Goal: Task Accomplishment & Management: Use online tool/utility

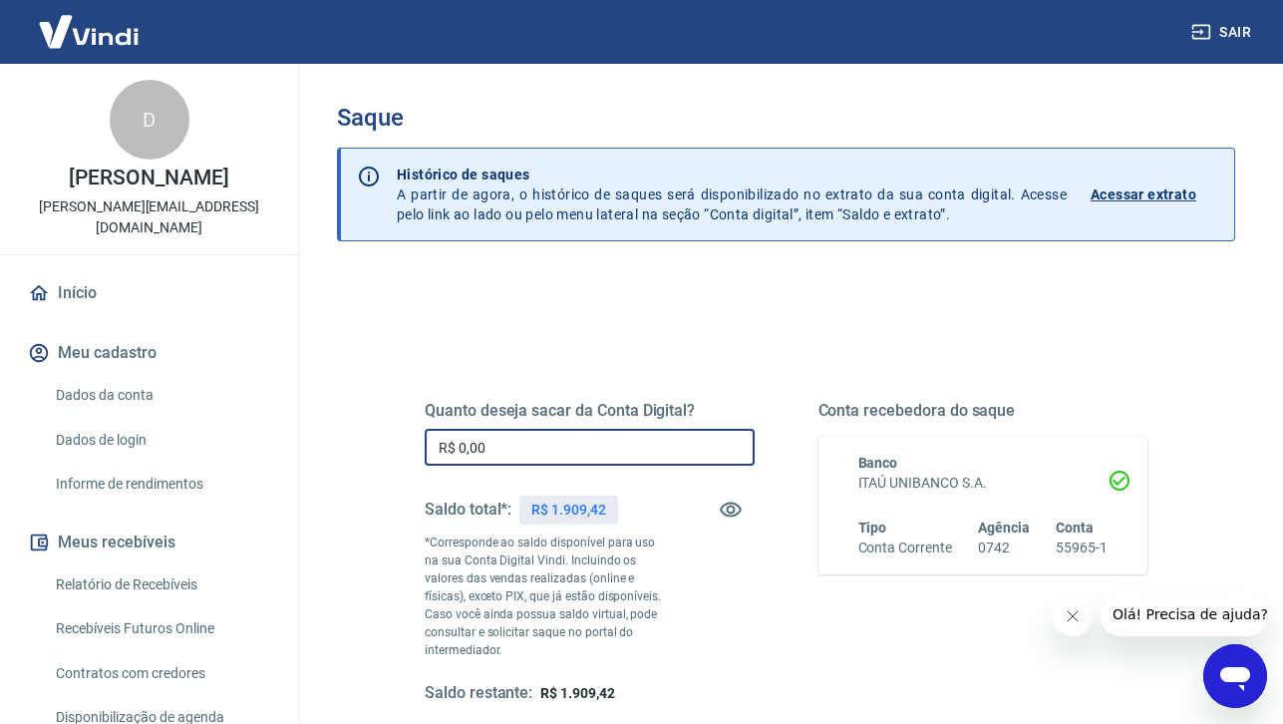
click at [546, 443] on input "R$ 0,00" at bounding box center [590, 447] width 330 height 37
type input "R$ 1.909,00"
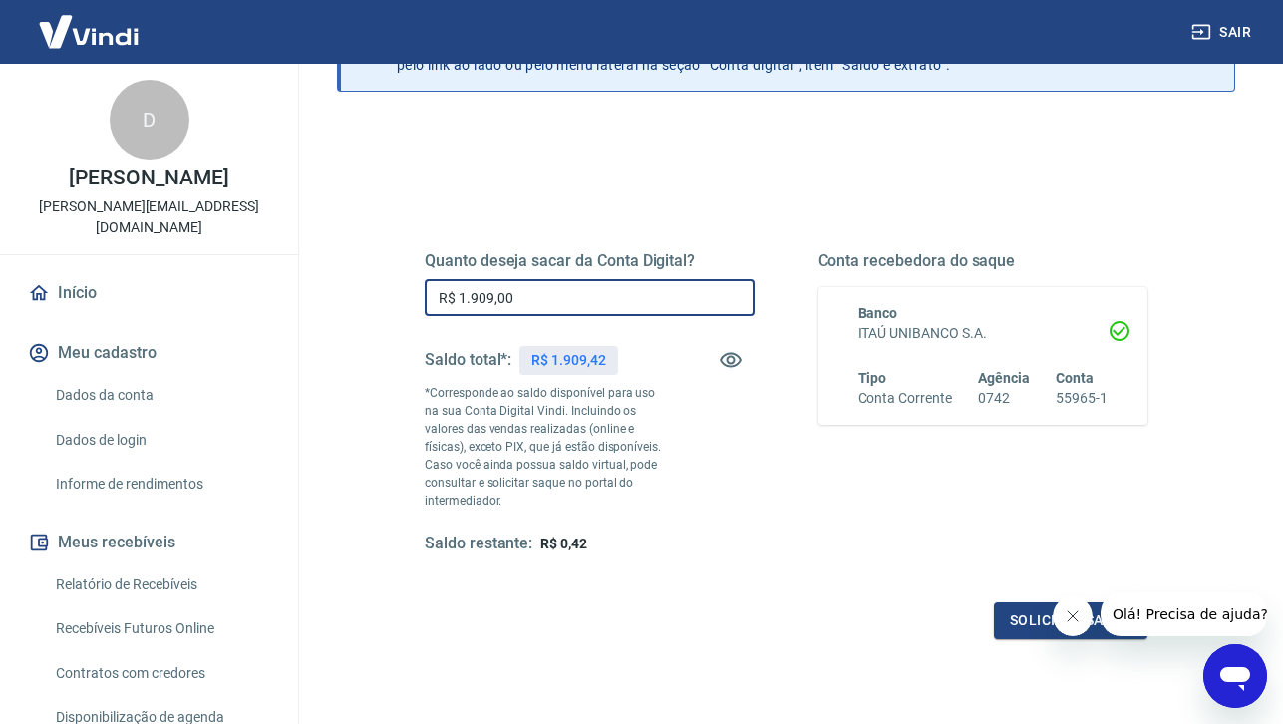
scroll to position [166, 0]
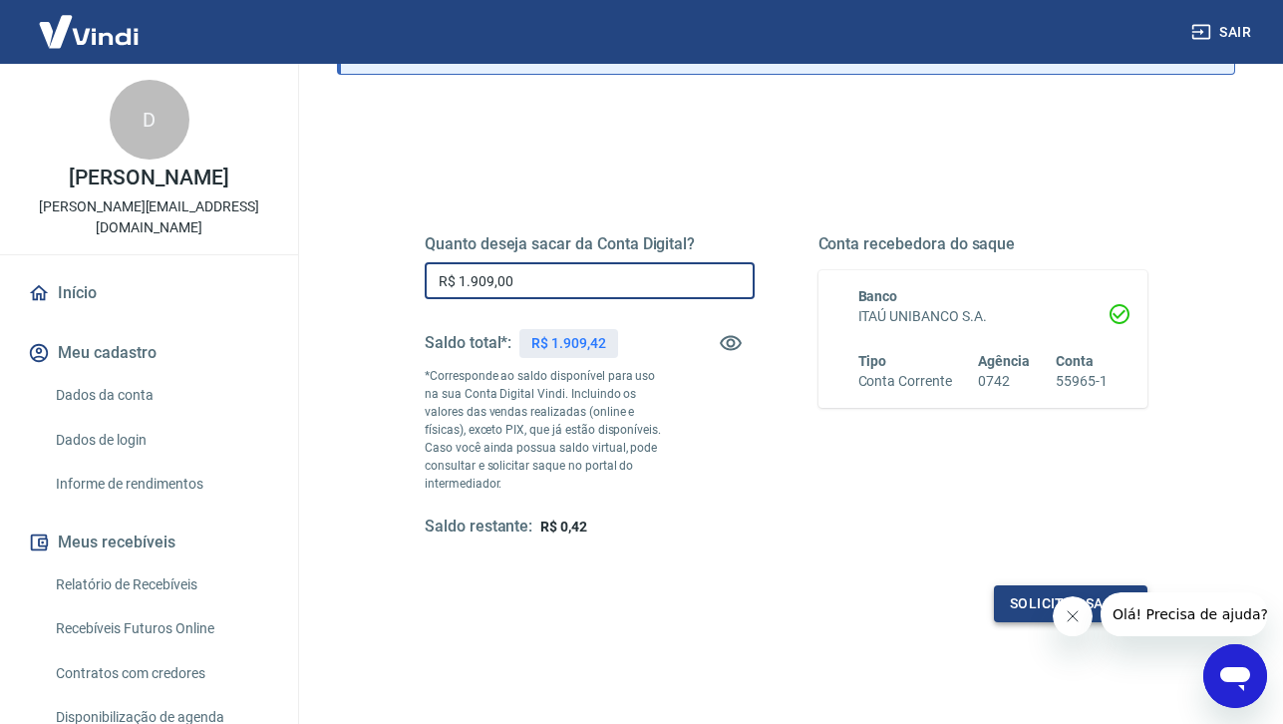
click at [1010, 599] on button "Solicitar saque" at bounding box center [1070, 603] width 153 height 37
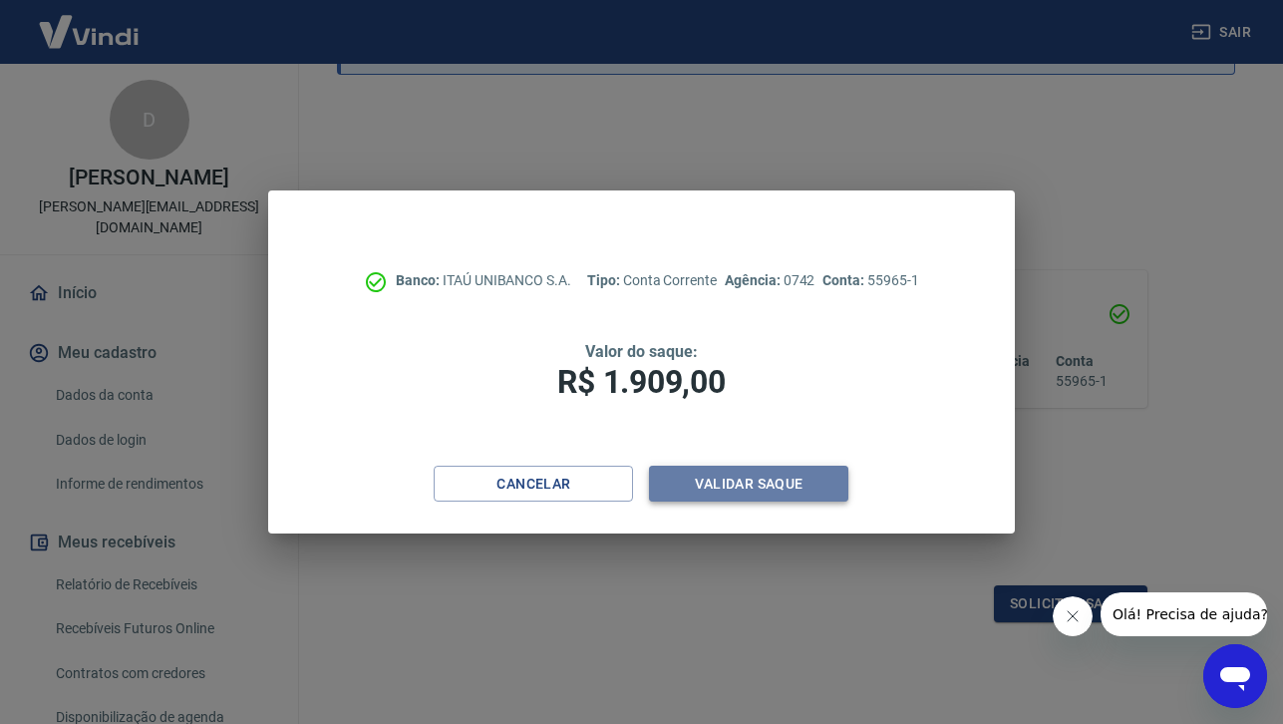
click at [777, 487] on button "Validar saque" at bounding box center [748, 483] width 199 height 37
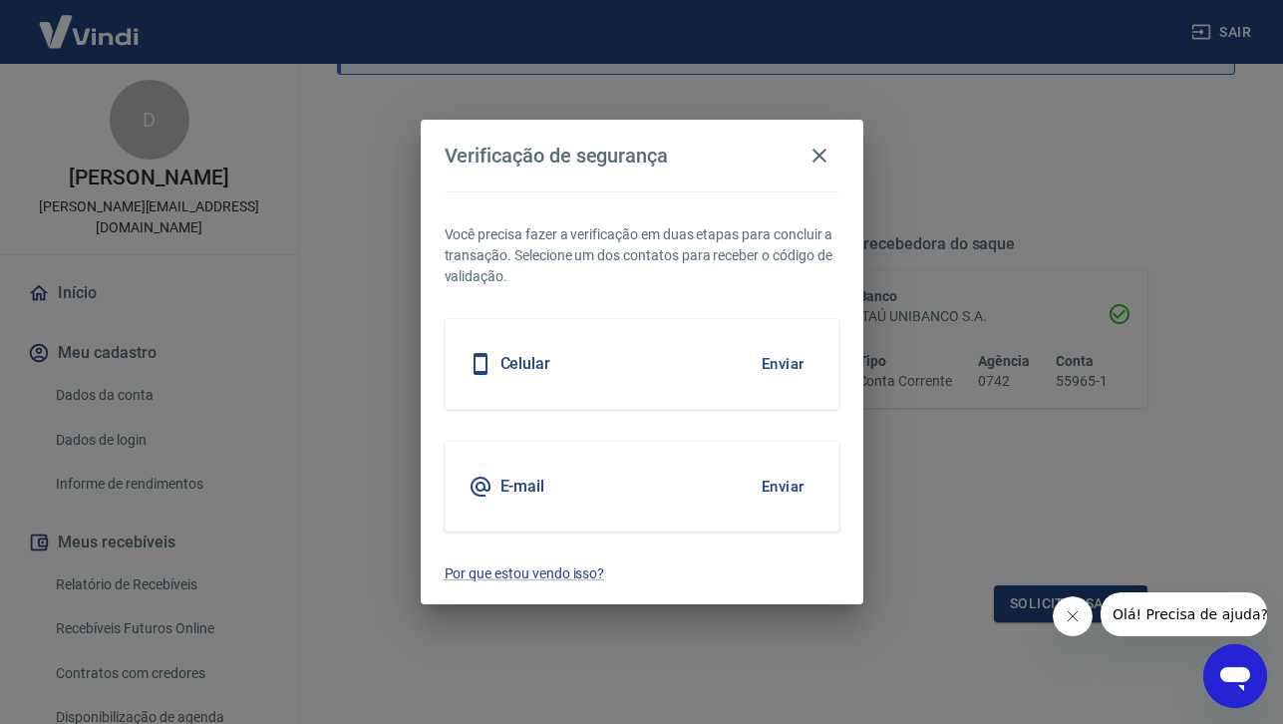
click at [772, 362] on button "Enviar" at bounding box center [782, 364] width 65 height 42
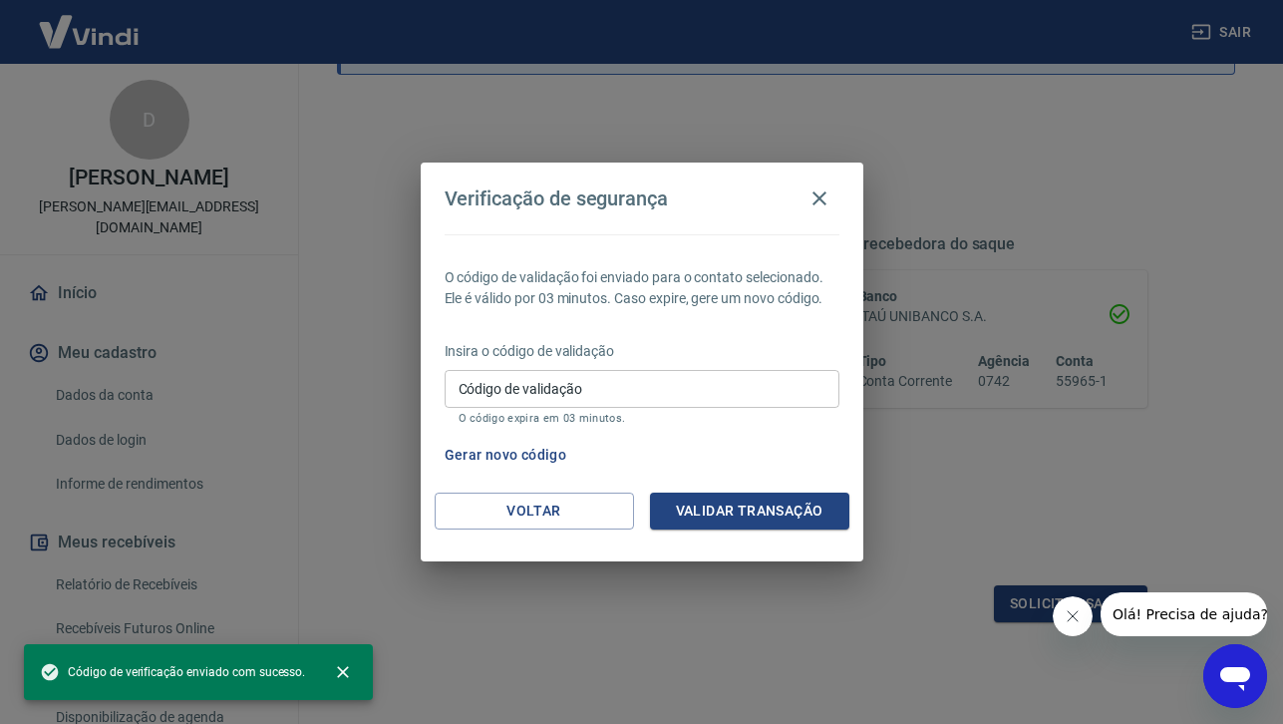
click at [684, 390] on input "Código de validação" at bounding box center [641, 388] width 395 height 37
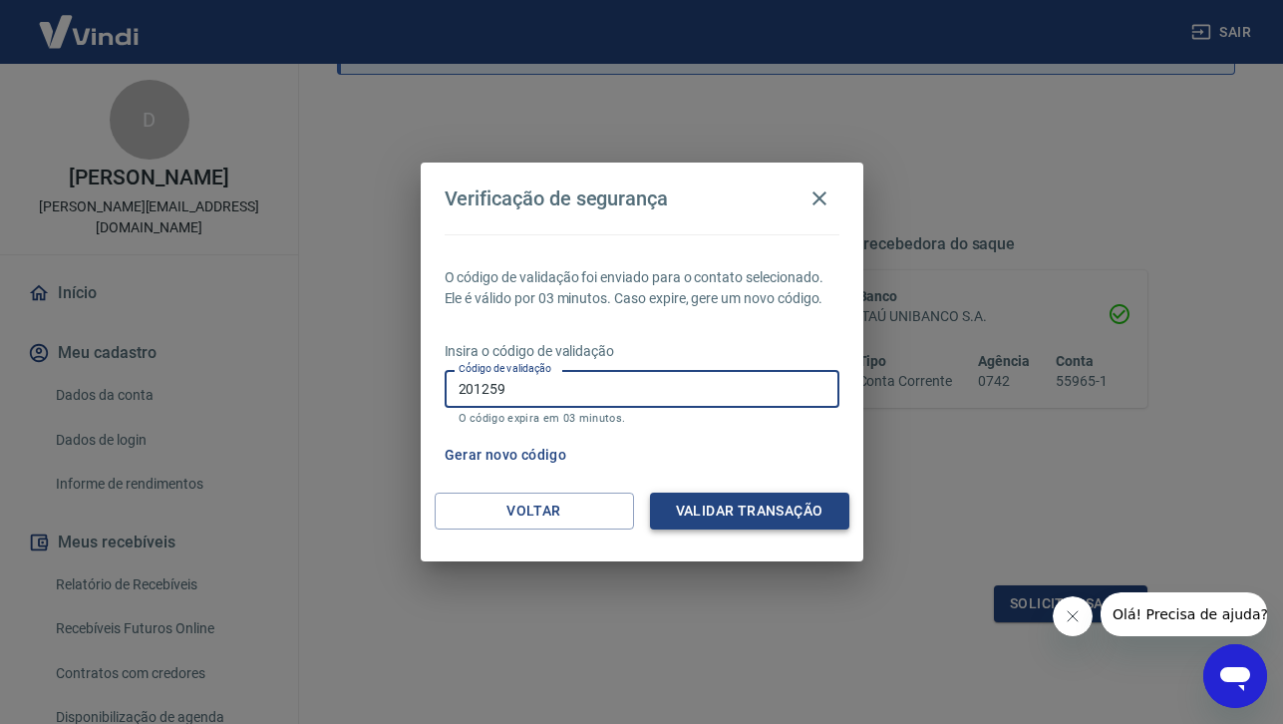
type input "201259"
click at [772, 516] on button "Validar transação" at bounding box center [749, 510] width 199 height 37
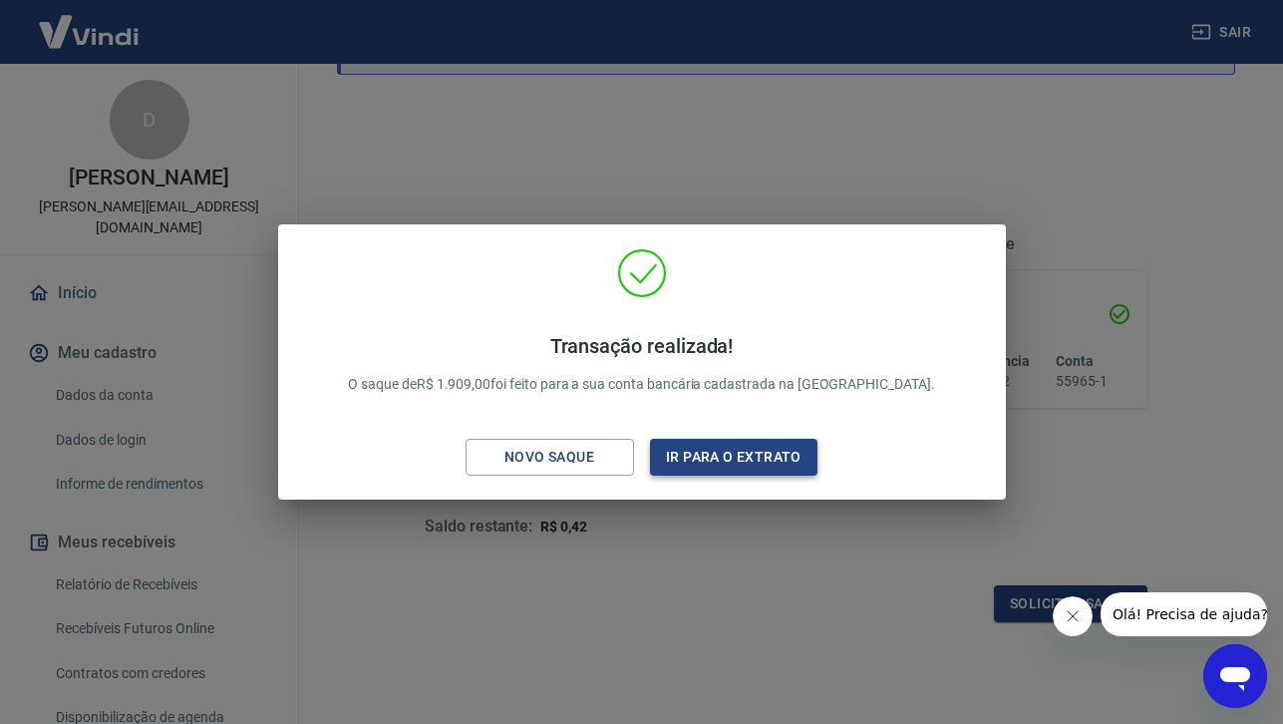
click at [756, 469] on button "Ir para o extrato" at bounding box center [734, 456] width 168 height 37
